Goal: Transaction & Acquisition: Purchase product/service

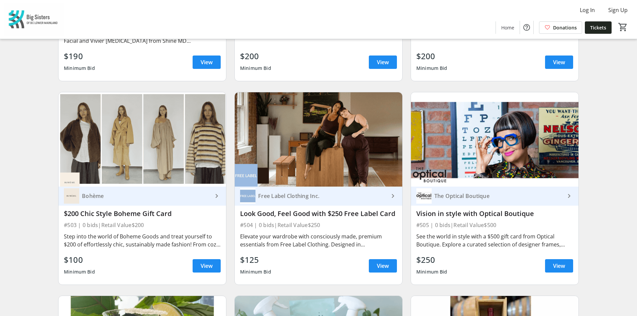
scroll to position [869, 0]
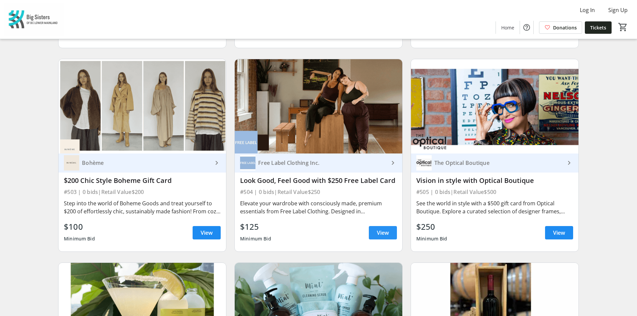
click at [385, 229] on span "View" at bounding box center [383, 233] width 12 height 8
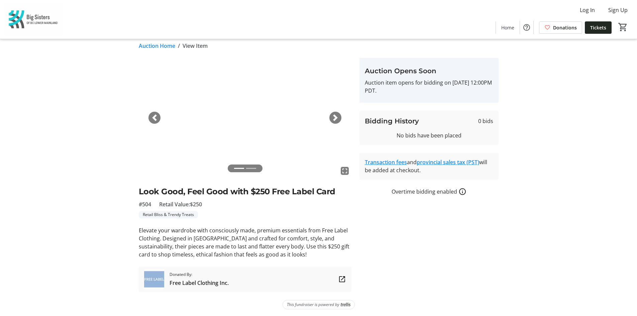
scroll to position [7, 0]
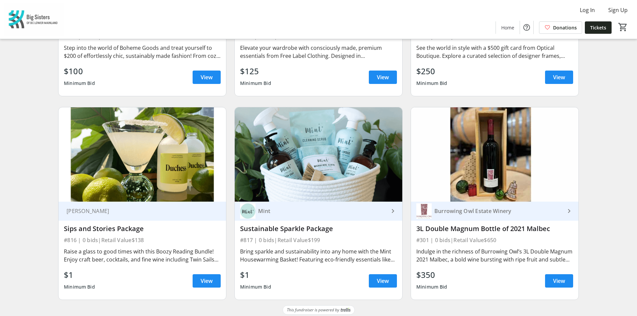
scroll to position [1026, 0]
